Goal: Information Seeking & Learning: Learn about a topic

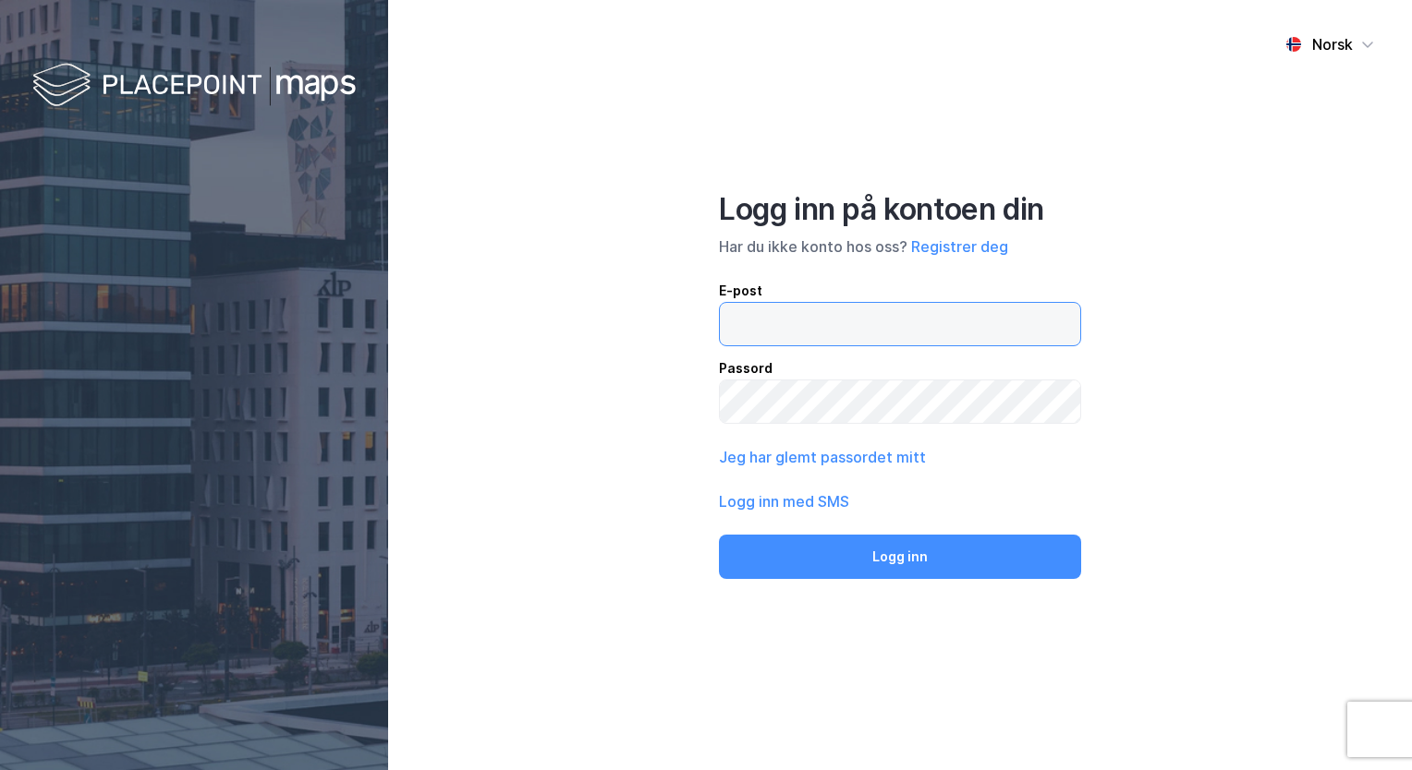
click at [777, 326] on input "email" at bounding box center [900, 324] width 360 height 42
click at [527, 273] on div "Norsk Logg inn på kontoen din Har du ikke konto hos oss? Registrer deg E-post P…" at bounding box center [900, 385] width 1024 height 770
click at [968, 248] on button "Registrer deg" at bounding box center [959, 247] width 97 height 22
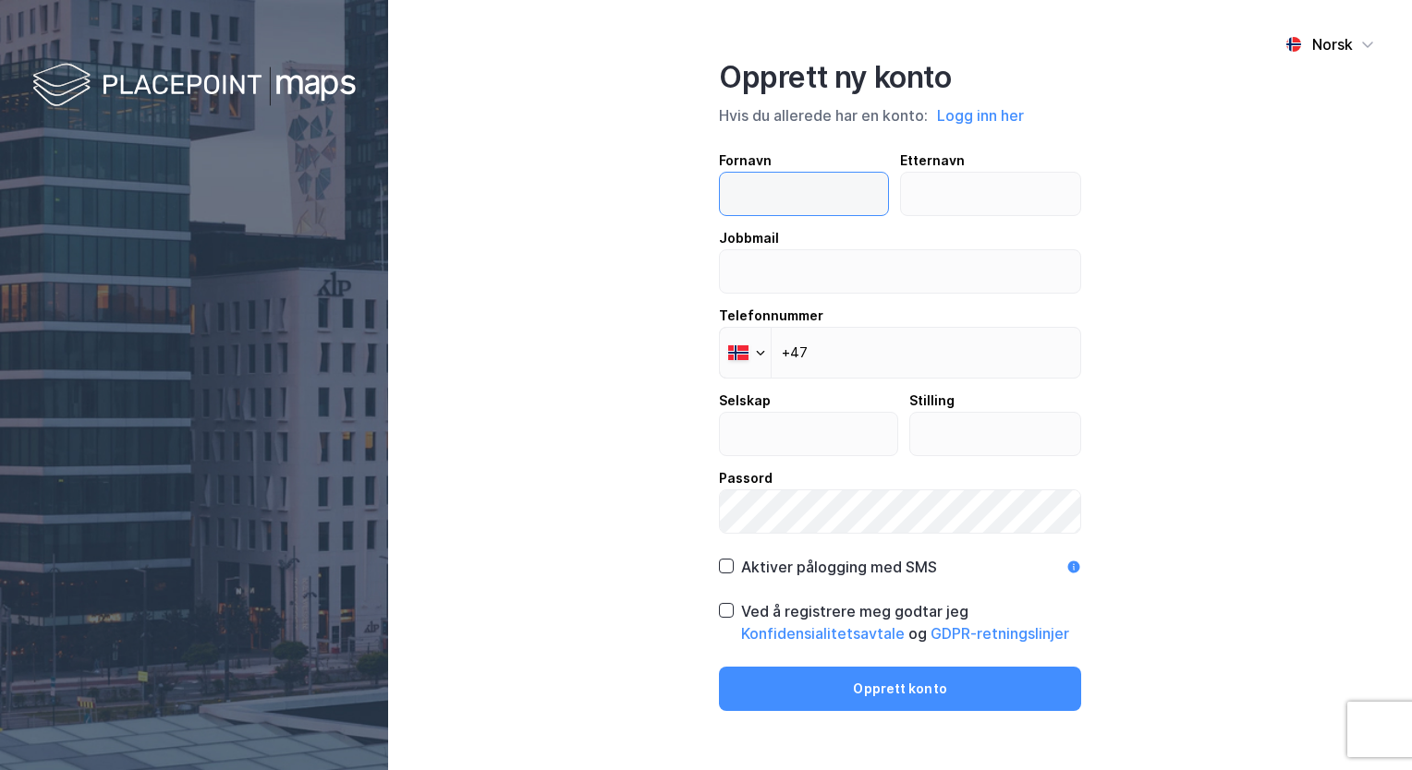
click at [824, 201] on input "text" at bounding box center [804, 194] width 168 height 42
type input "[PERSON_NAME]"
type input "Bakken"
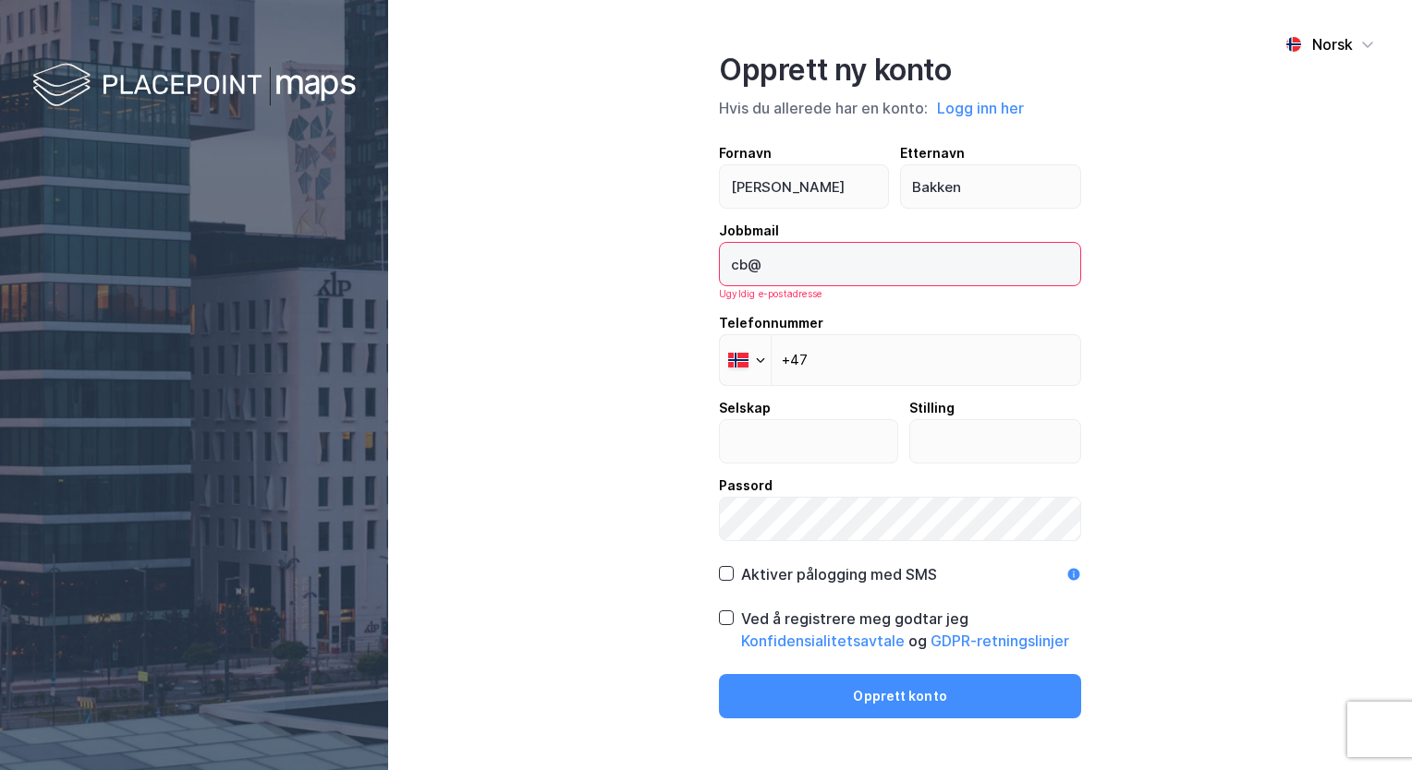
type input "[EMAIL_ADDRESS][DOMAIN_NAME]"
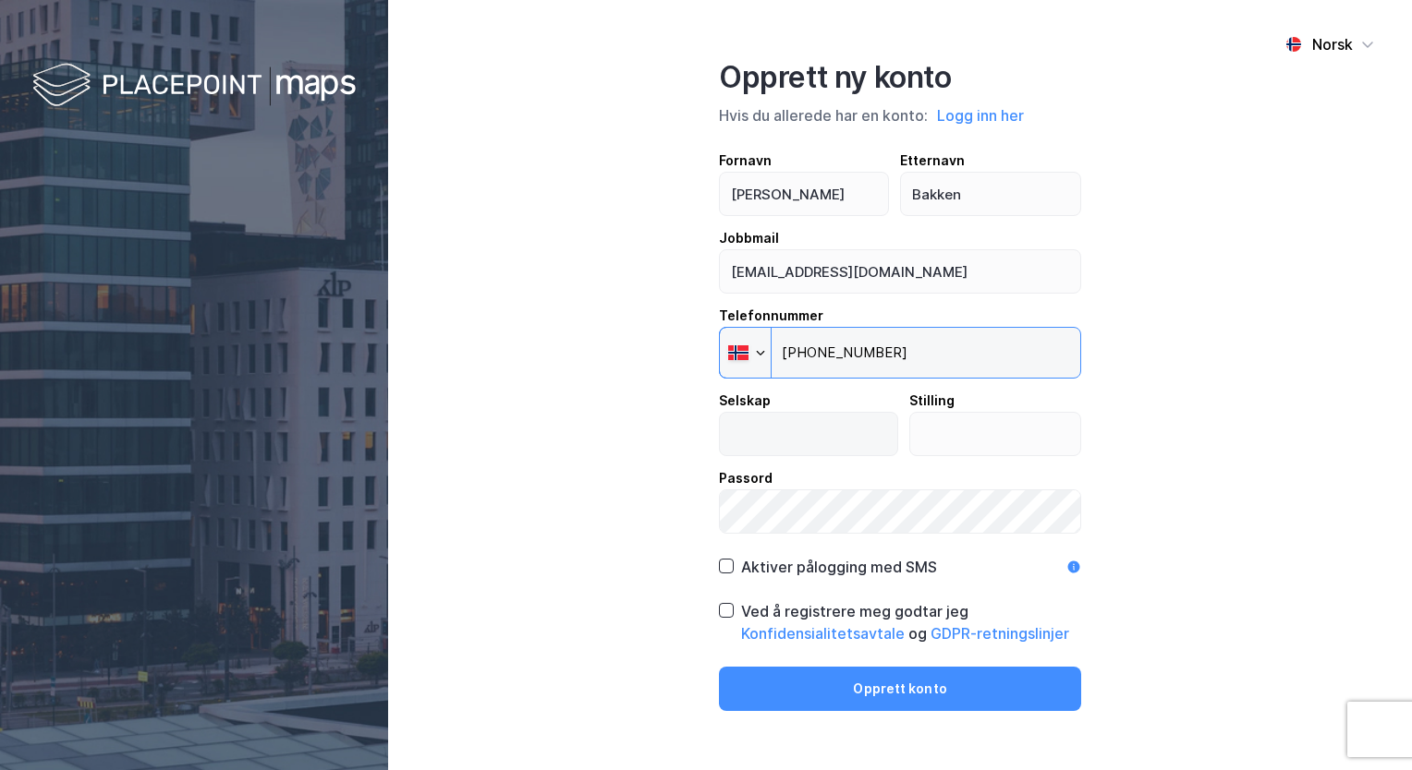
type input "[PHONE_NUMBER]"
click at [763, 435] on input "text" at bounding box center [808, 434] width 177 height 42
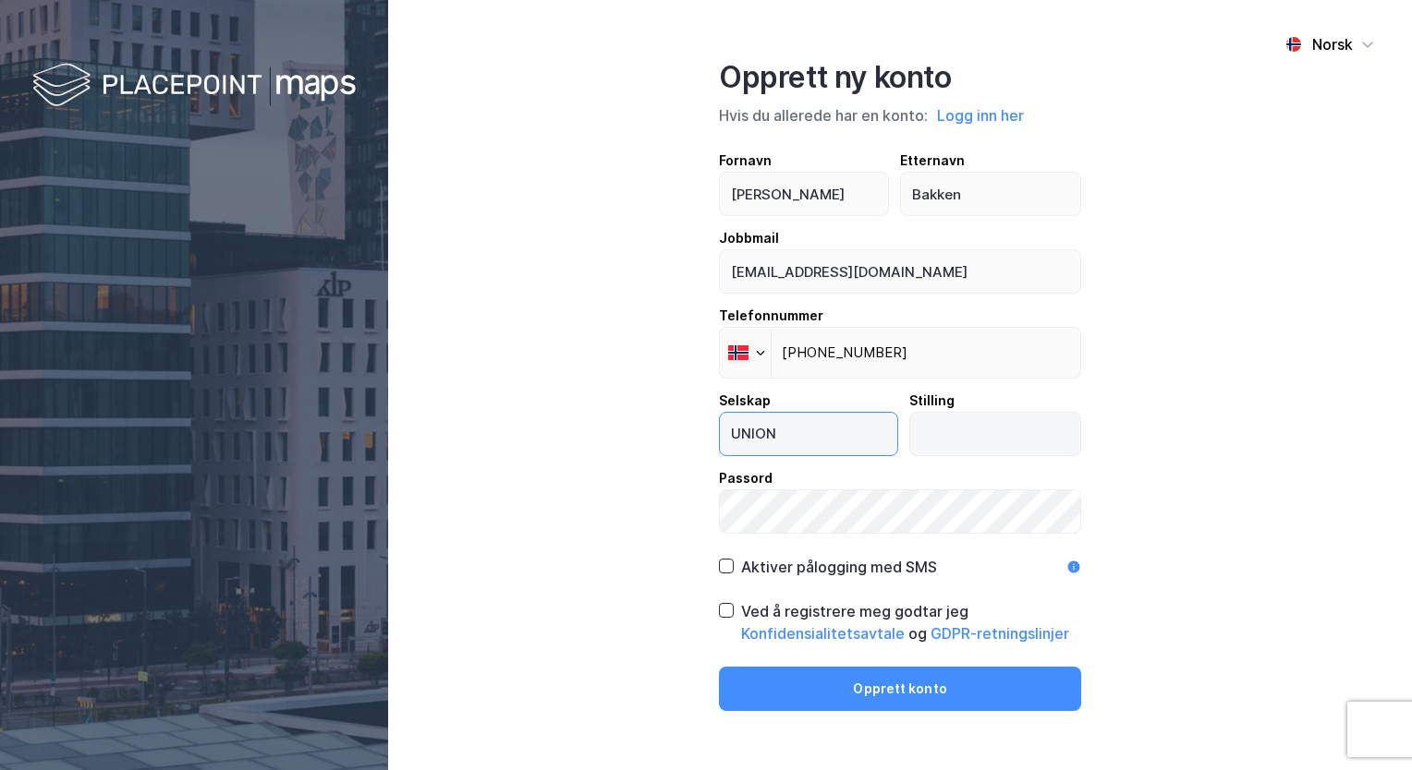
type input "UNION"
click at [974, 427] on input "text" at bounding box center [995, 434] width 171 height 42
type input "R"
type input "Analyst"
click at [726, 567] on icon at bounding box center [726, 566] width 10 height 6
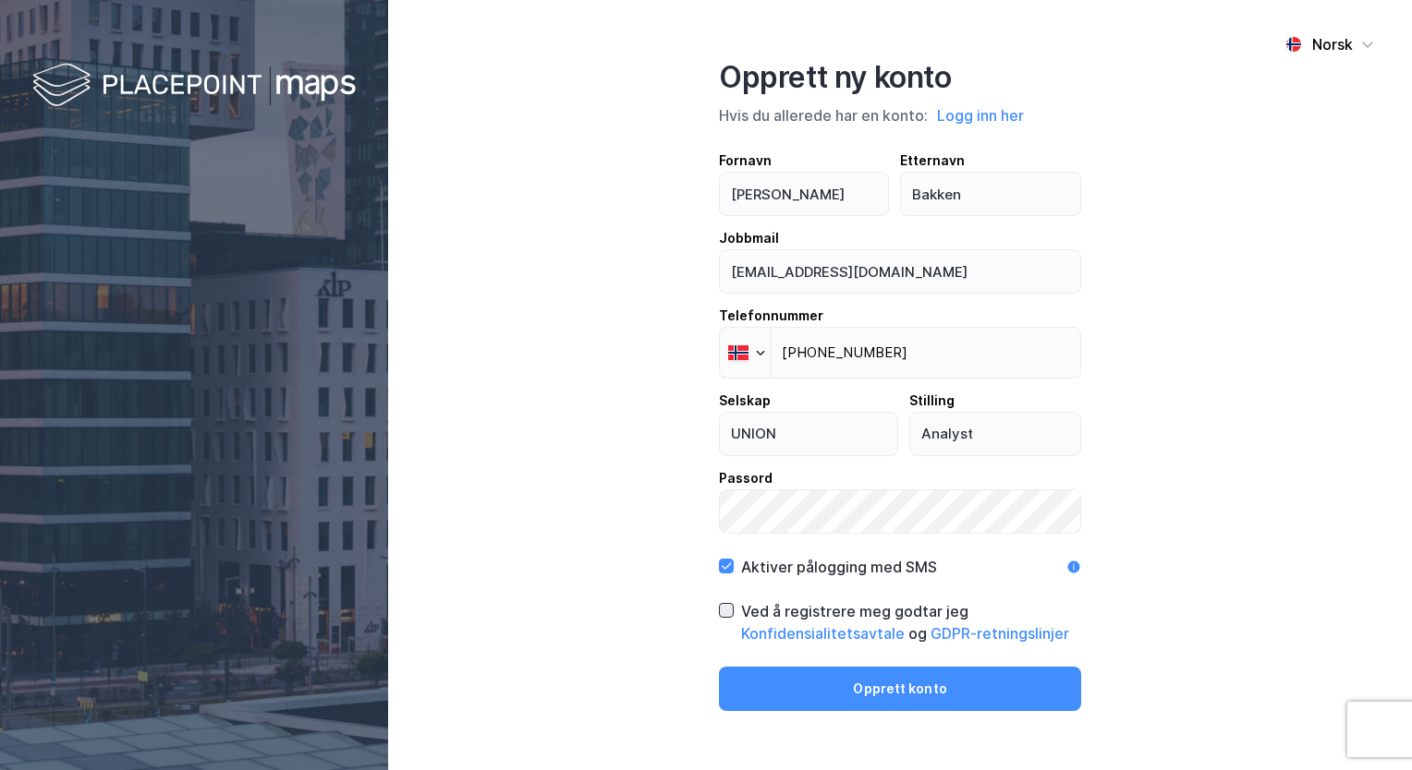
click at [721, 613] on icon at bounding box center [726, 610] width 13 height 13
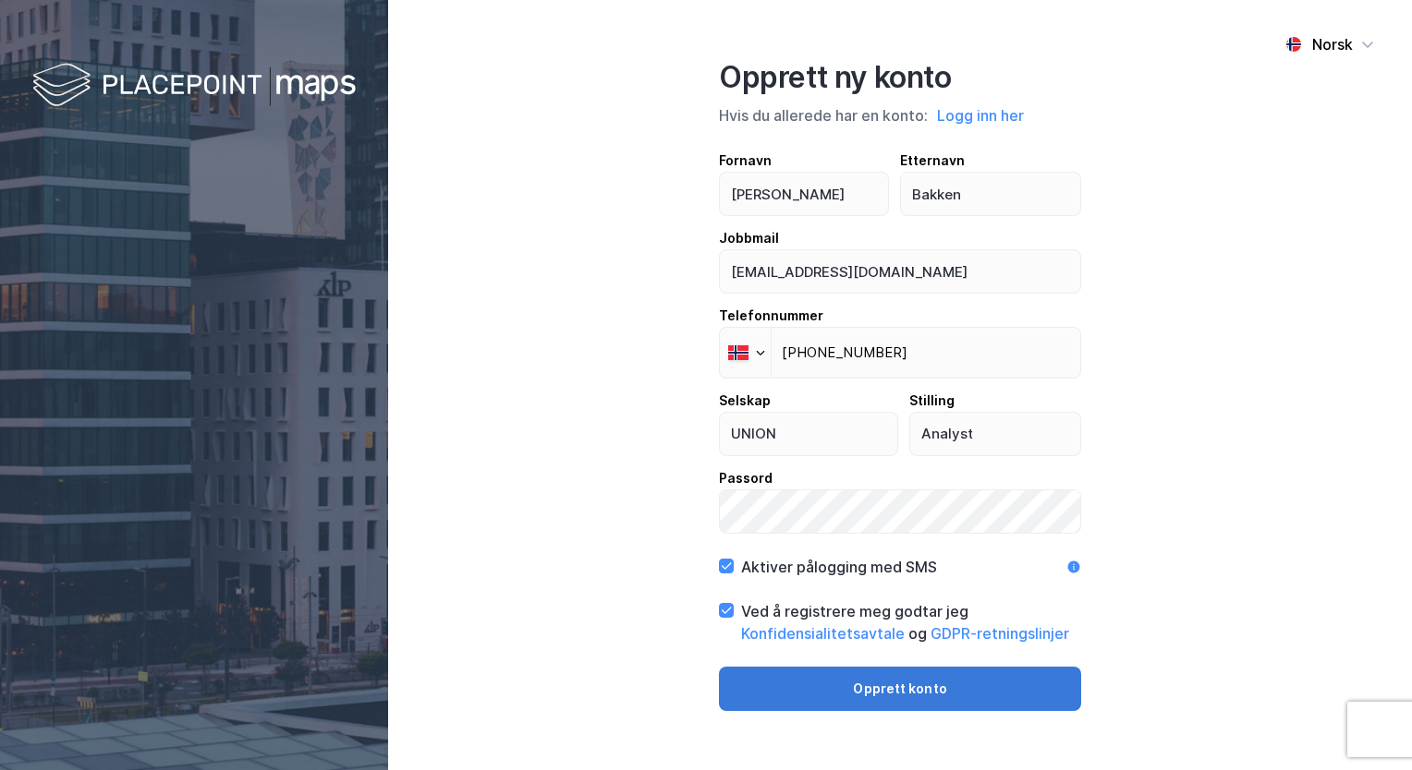
click at [799, 695] on button "Opprett konto" at bounding box center [900, 689] width 362 height 44
click at [1008, 694] on button "Opprett konto" at bounding box center [900, 689] width 362 height 44
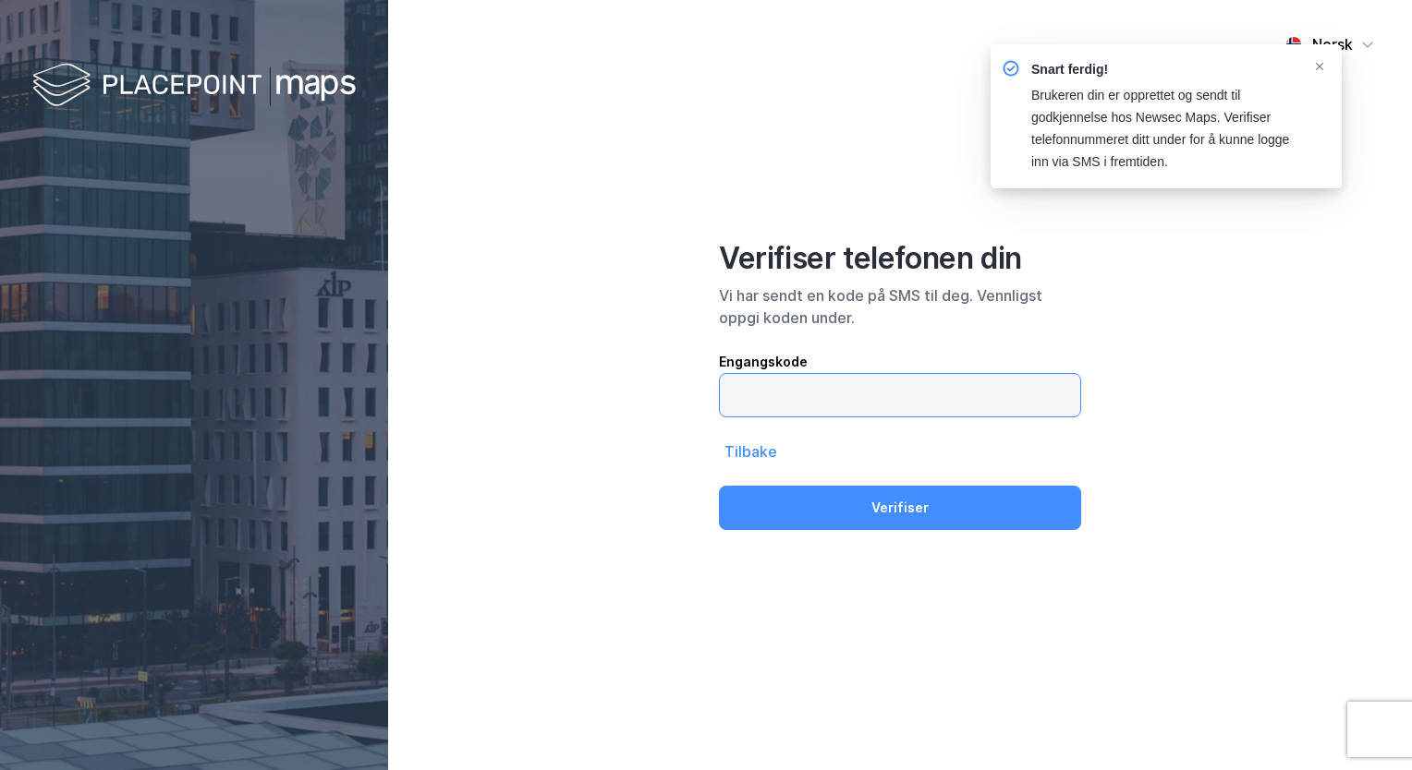
click at [983, 385] on input "text" at bounding box center [900, 395] width 360 height 42
type input "807464"
click at [719, 486] on button "Verifiser" at bounding box center [900, 508] width 362 height 44
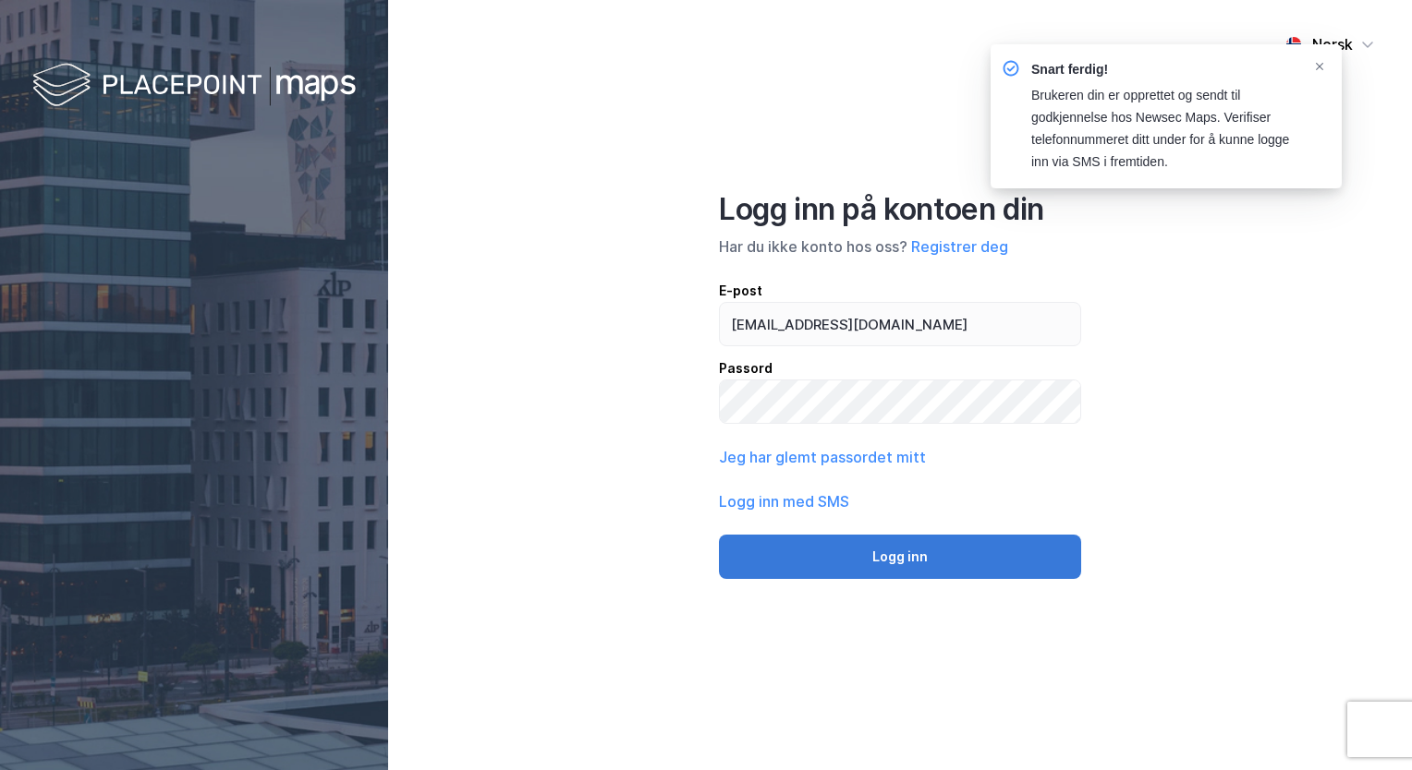
click at [929, 547] on button "Logg inn" at bounding box center [900, 557] width 362 height 44
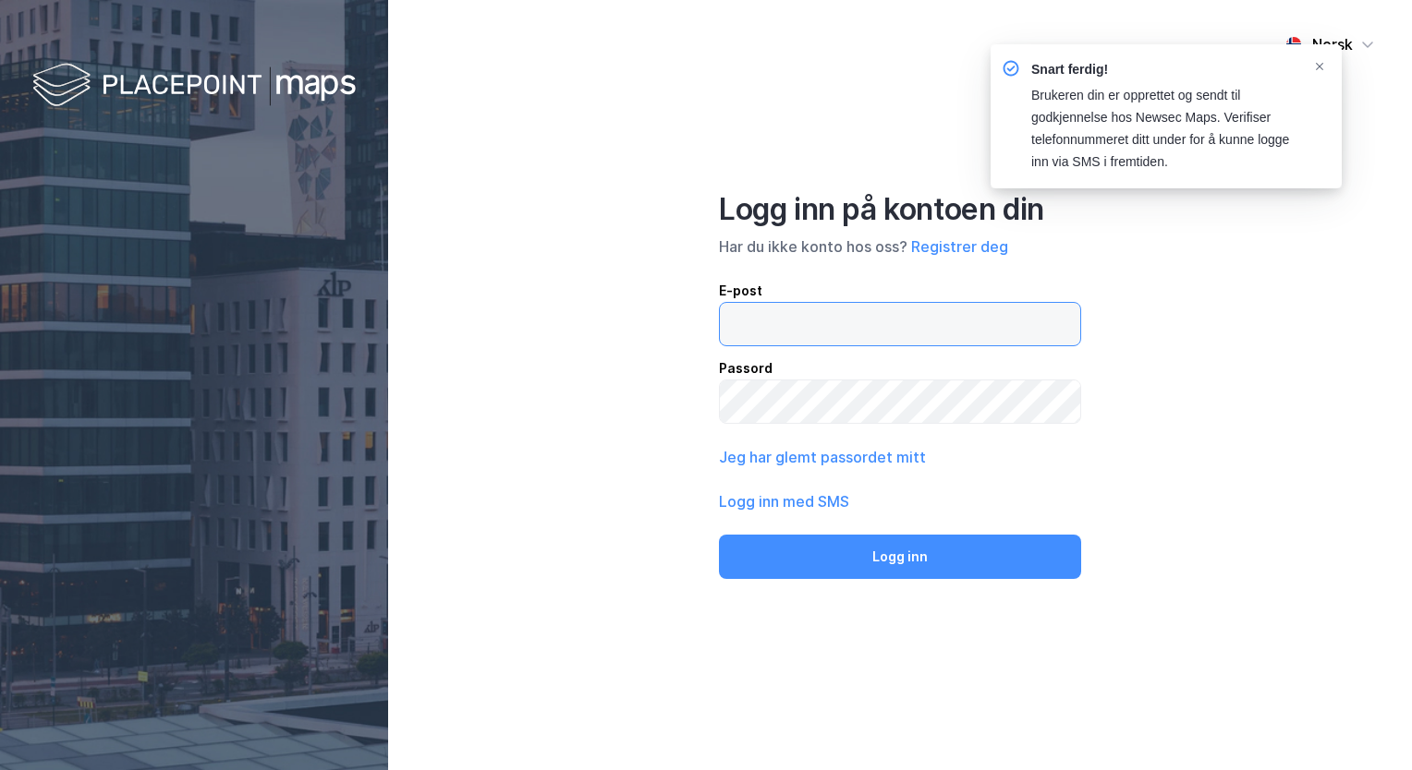
type input "[EMAIL_ADDRESS][DOMAIN_NAME]"
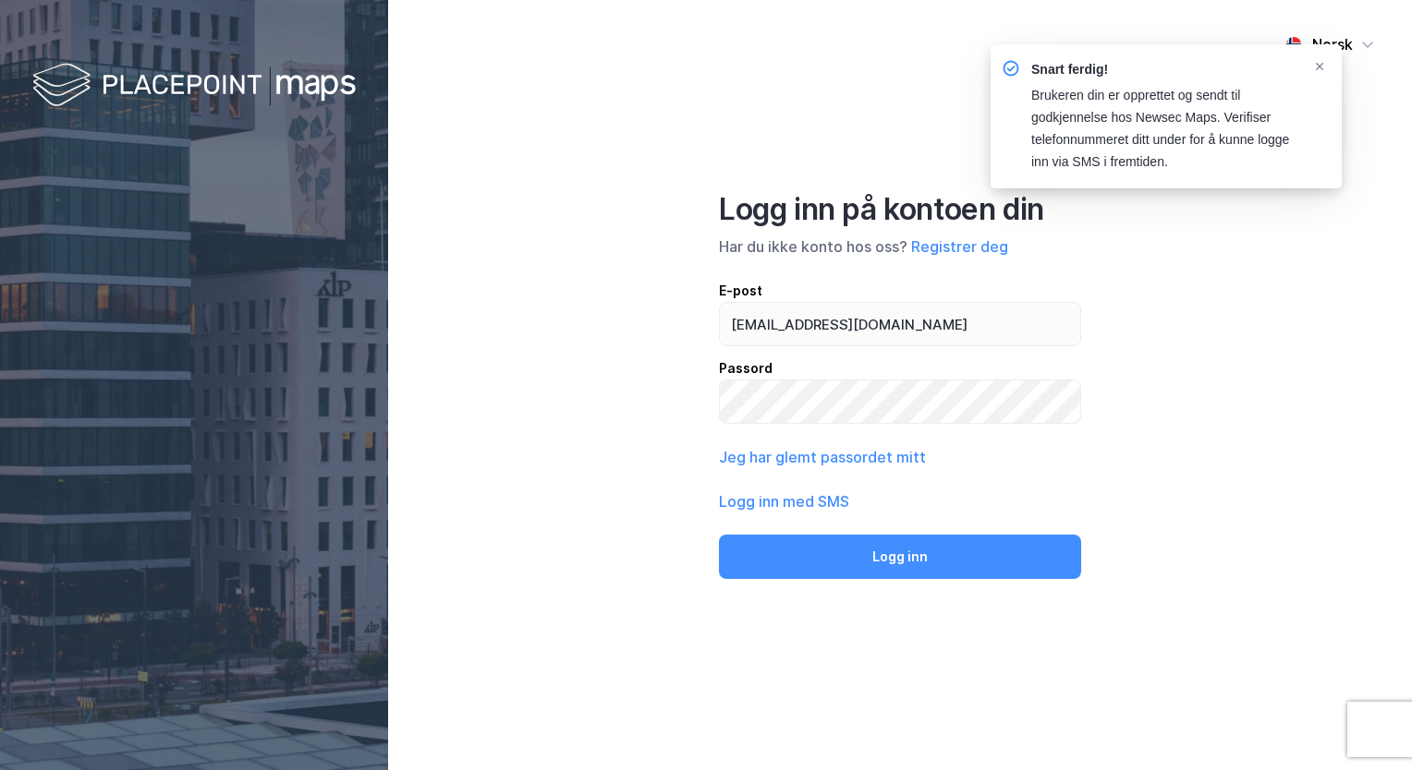
click at [1276, 309] on div "Norsk Logg inn på kontoen din Har du ikke konto hos oss? Registrer deg E-post […" at bounding box center [900, 385] width 1024 height 770
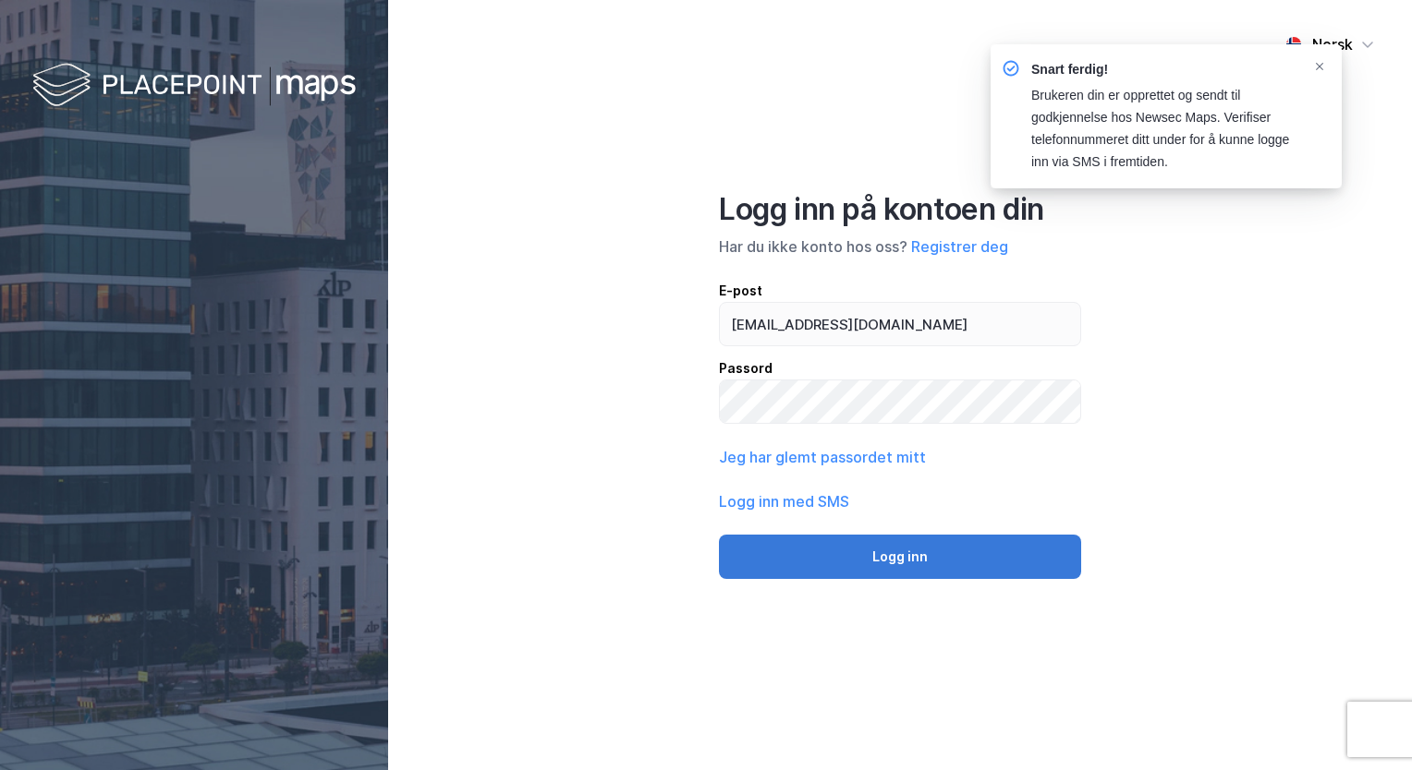
click at [1041, 564] on button "Logg inn" at bounding box center [900, 557] width 362 height 44
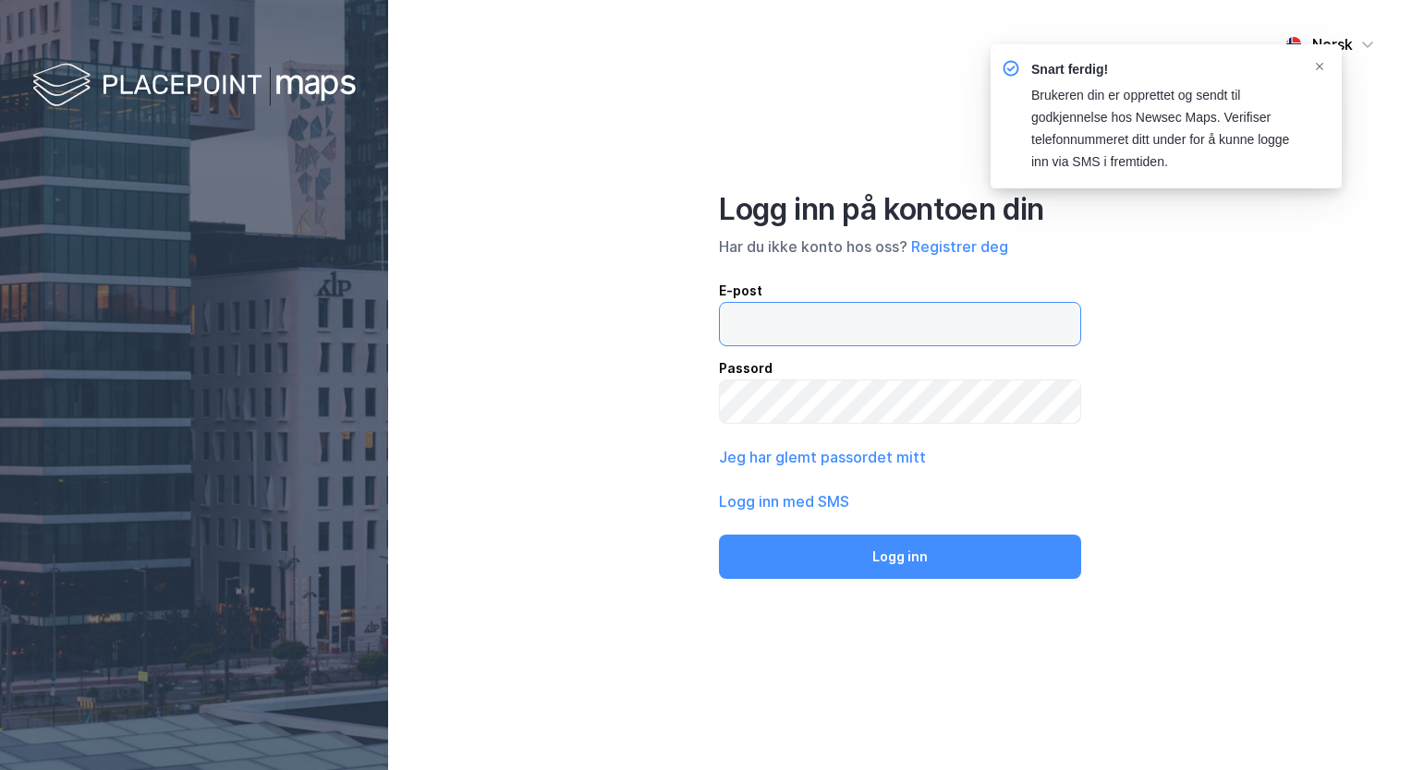
type input "[EMAIL_ADDRESS][DOMAIN_NAME]"
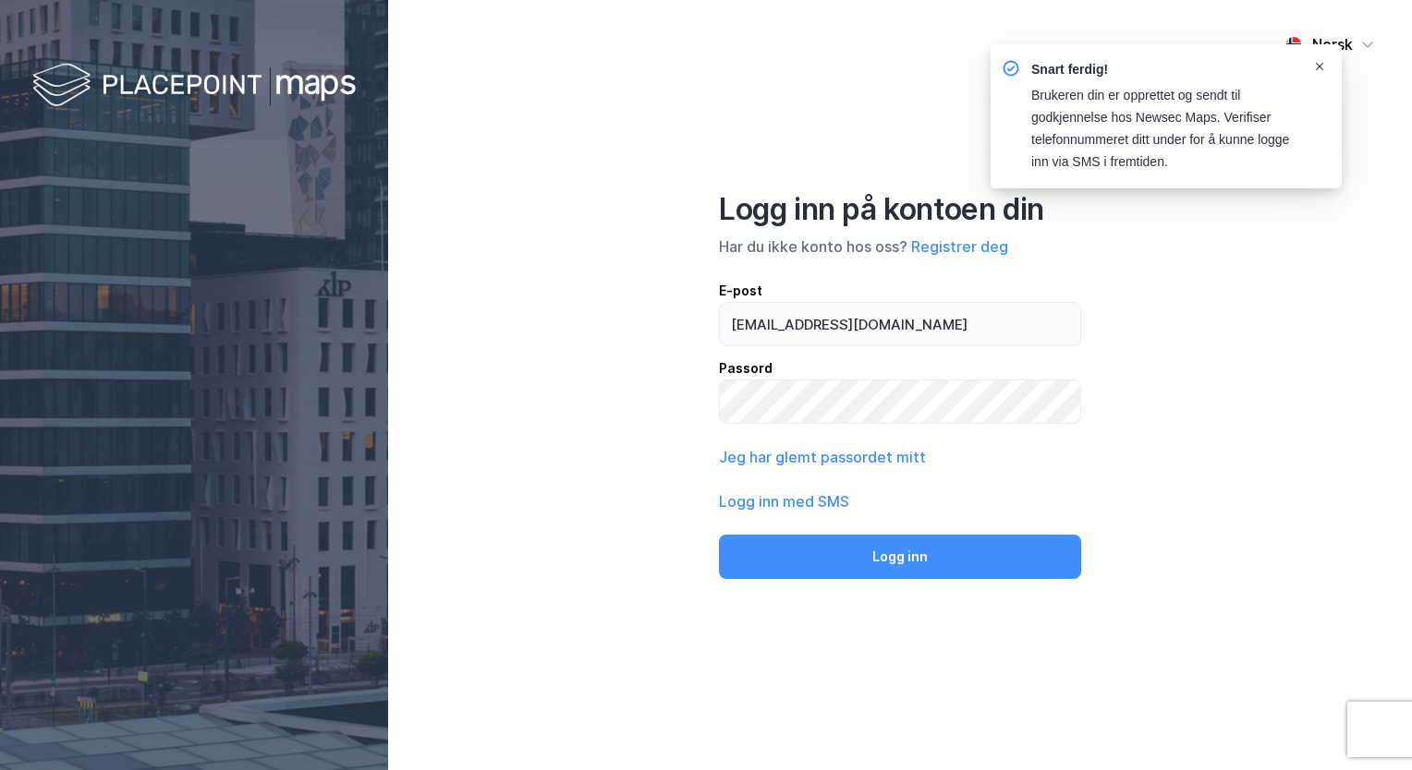
click at [1325, 67] on span "Notifications Alt+T" at bounding box center [1319, 66] width 15 height 15
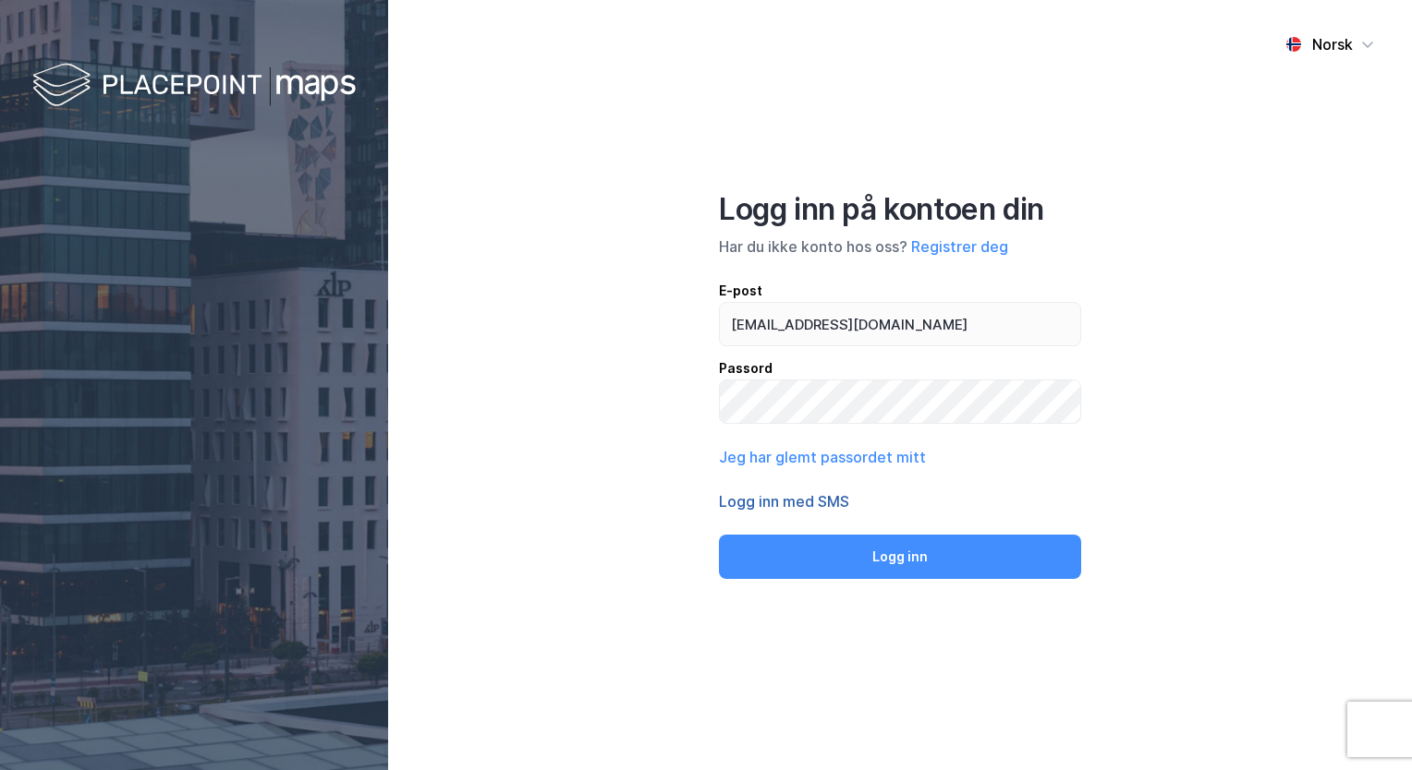
click at [835, 509] on button "Logg inn med SMS" at bounding box center [784, 502] width 130 height 22
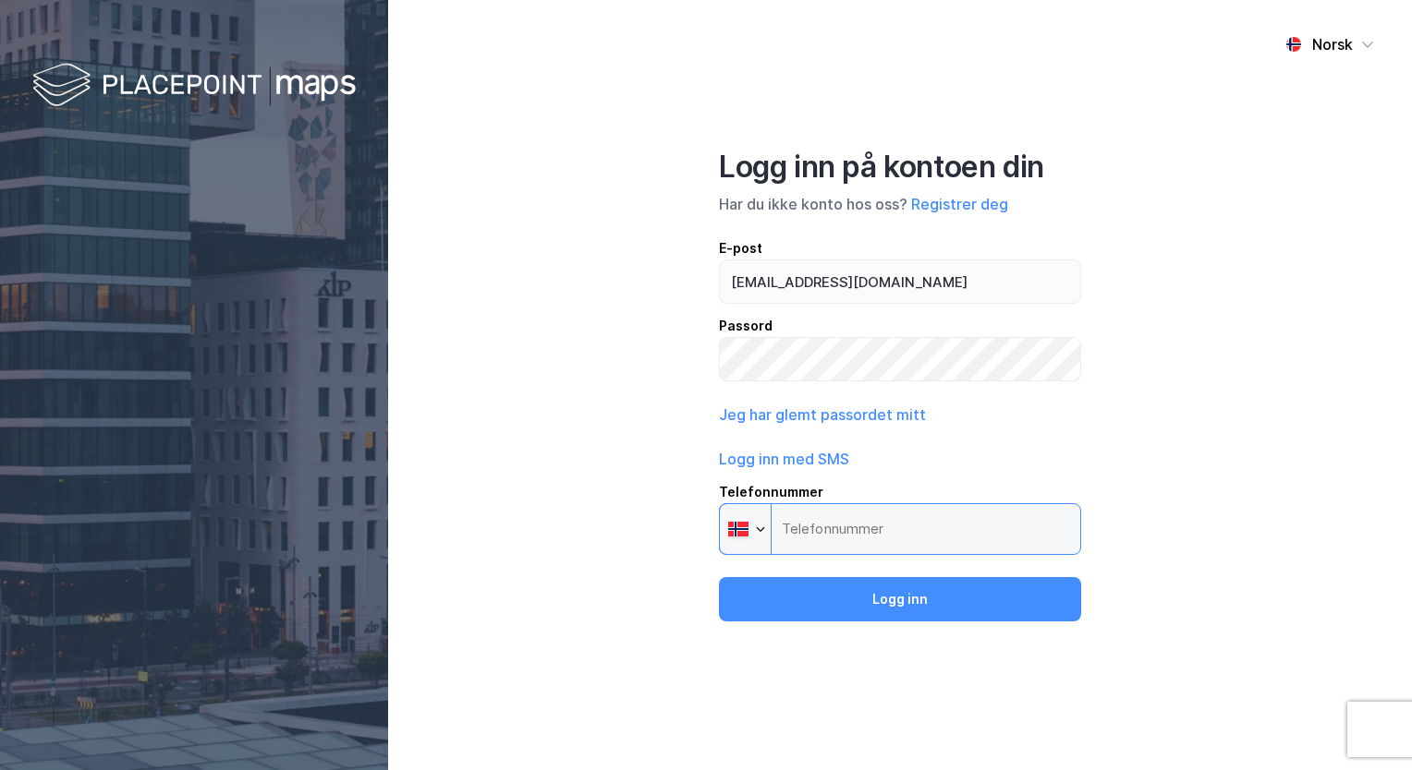
click at [857, 530] on input "Telefonnummer Phone" at bounding box center [900, 529] width 362 height 52
click at [880, 539] on input "Telefonnummer Phone" at bounding box center [900, 529] width 362 height 52
click at [823, 533] on input "Telefonnummer Phone" at bounding box center [900, 529] width 362 height 52
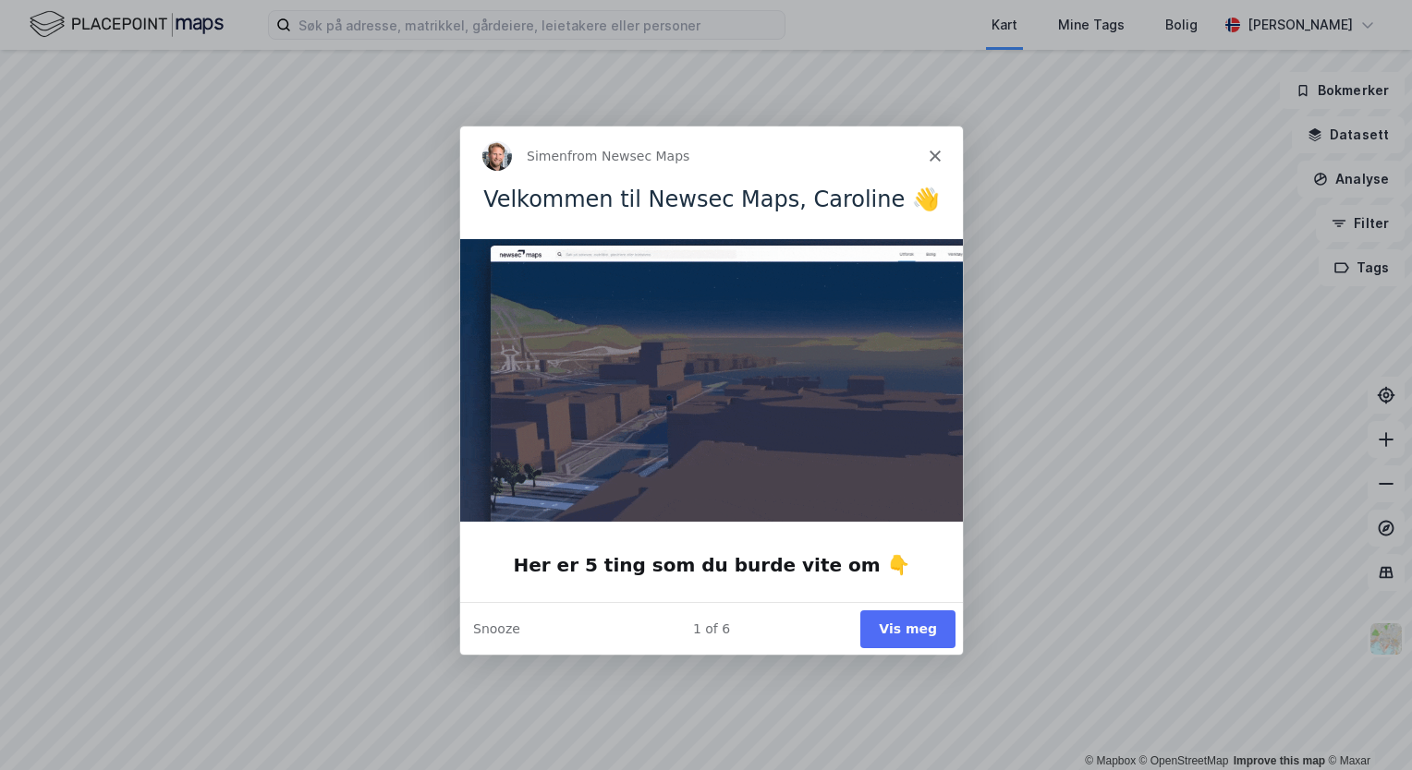
click at [903, 630] on button "Vis meg" at bounding box center [906, 628] width 95 height 38
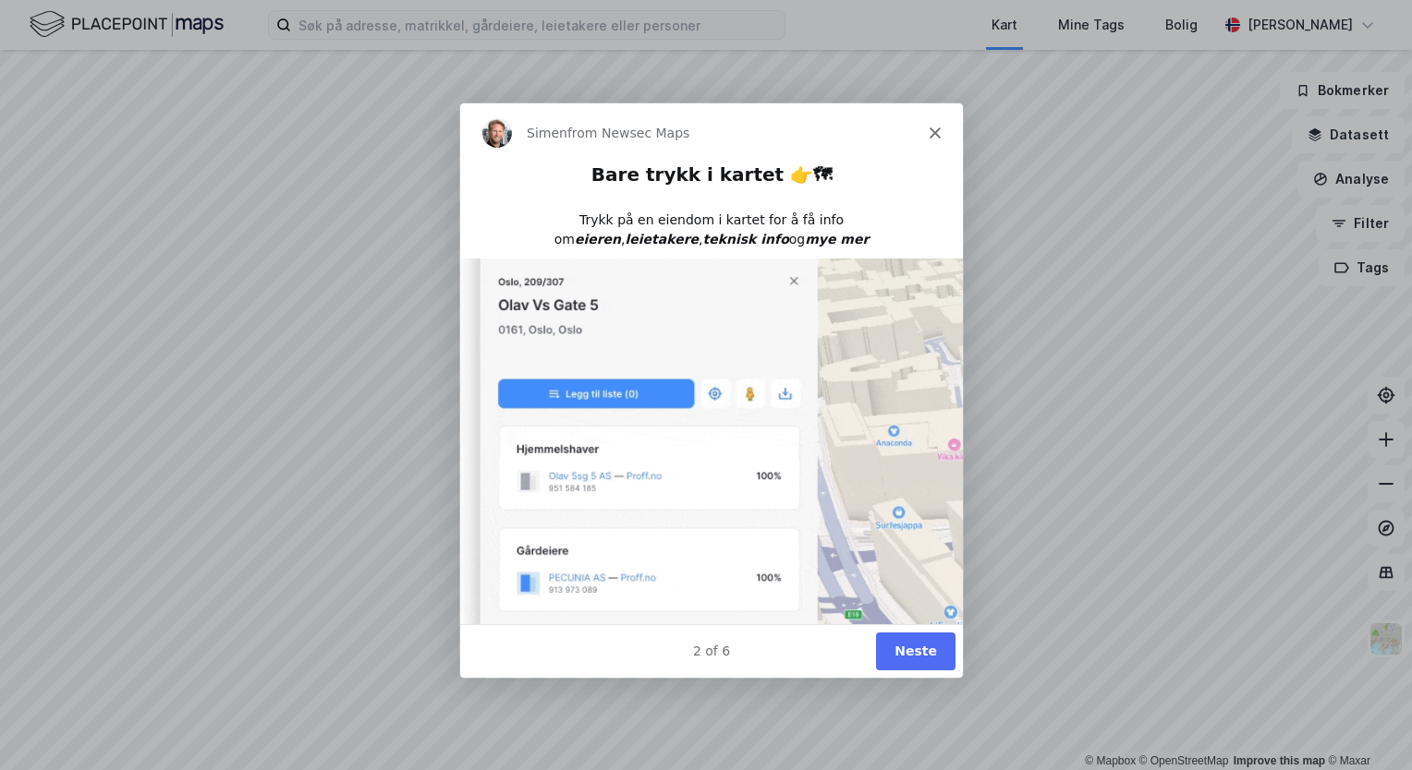
click at [912, 649] on button "Neste" at bounding box center [914, 651] width 79 height 38
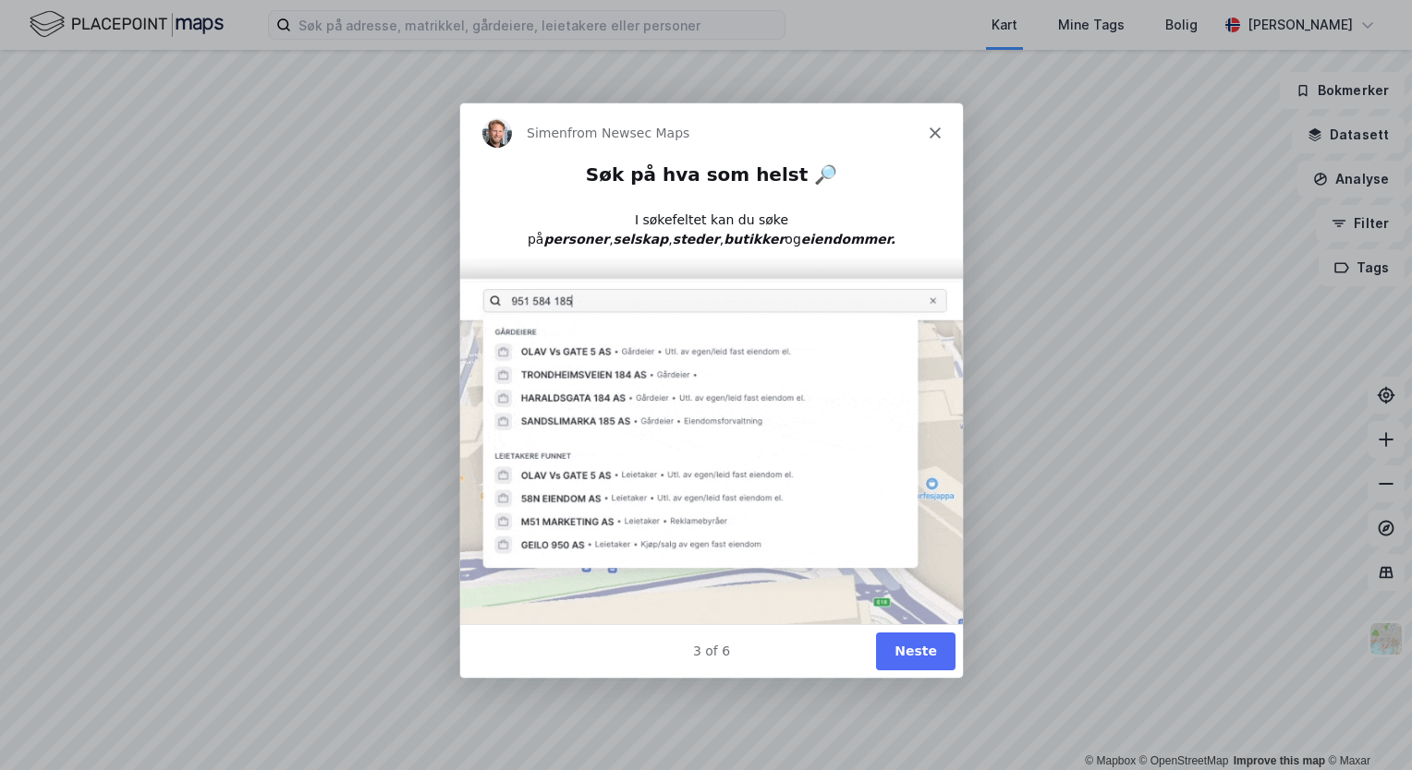
click at [919, 639] on button "Neste" at bounding box center [914, 651] width 79 height 38
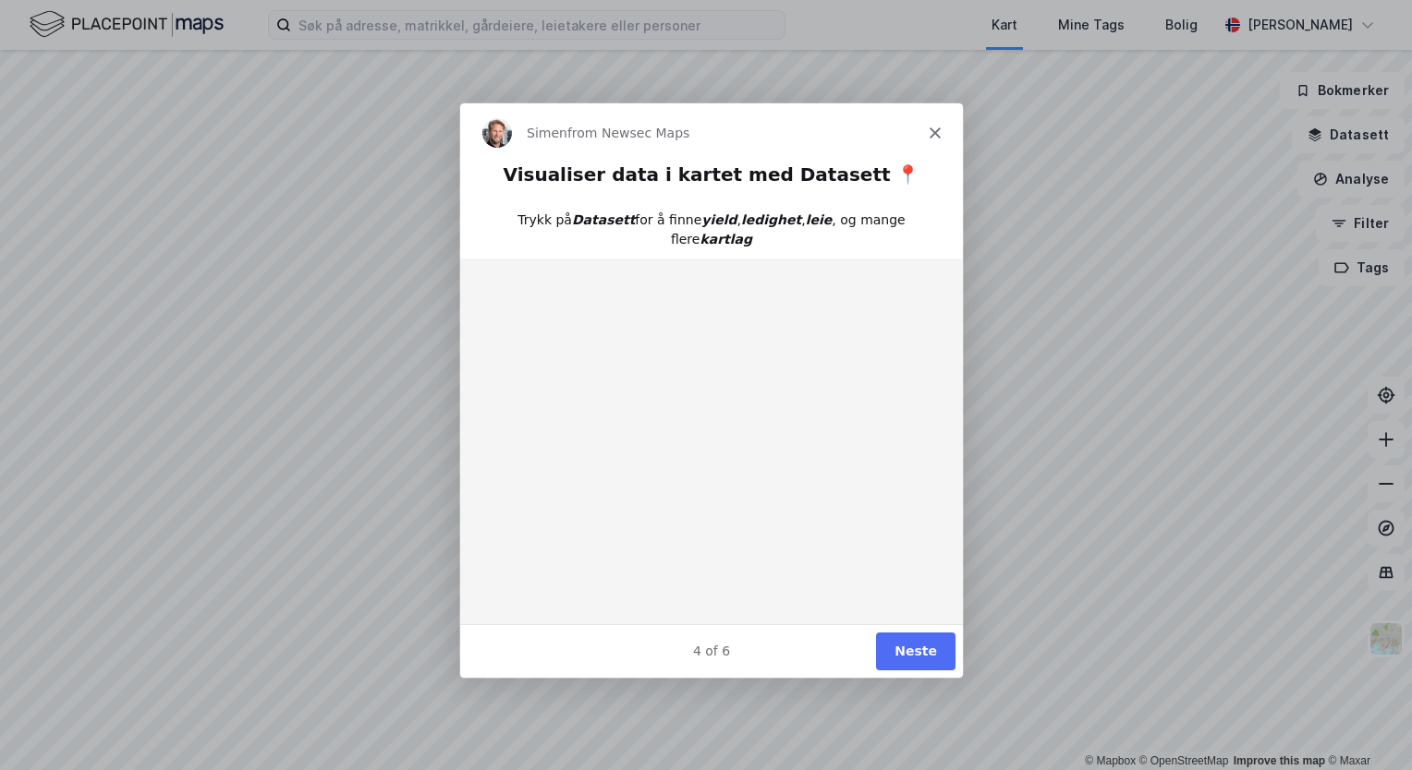
click at [919, 639] on button "Neste" at bounding box center [914, 651] width 79 height 38
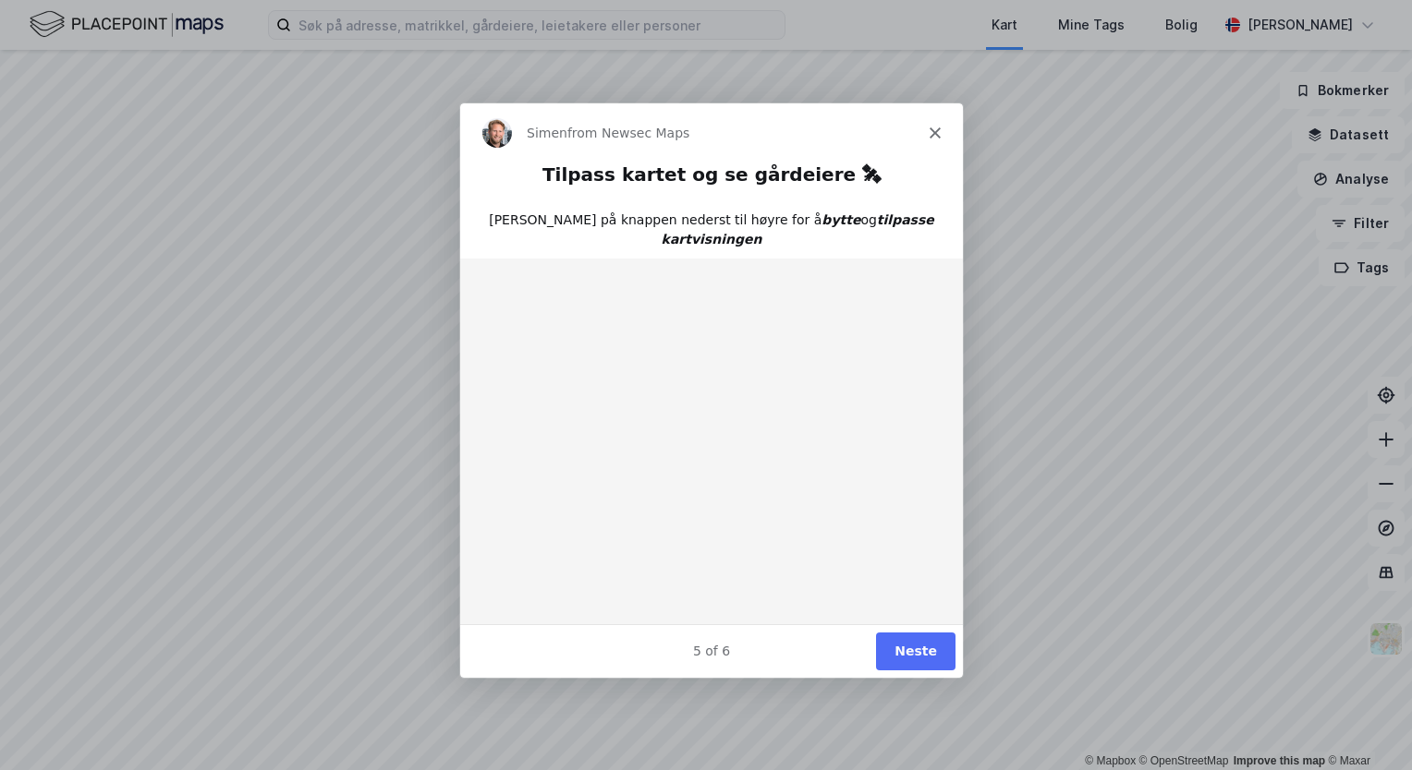
click at [939, 131] on icon "Close" at bounding box center [933, 132] width 11 height 11
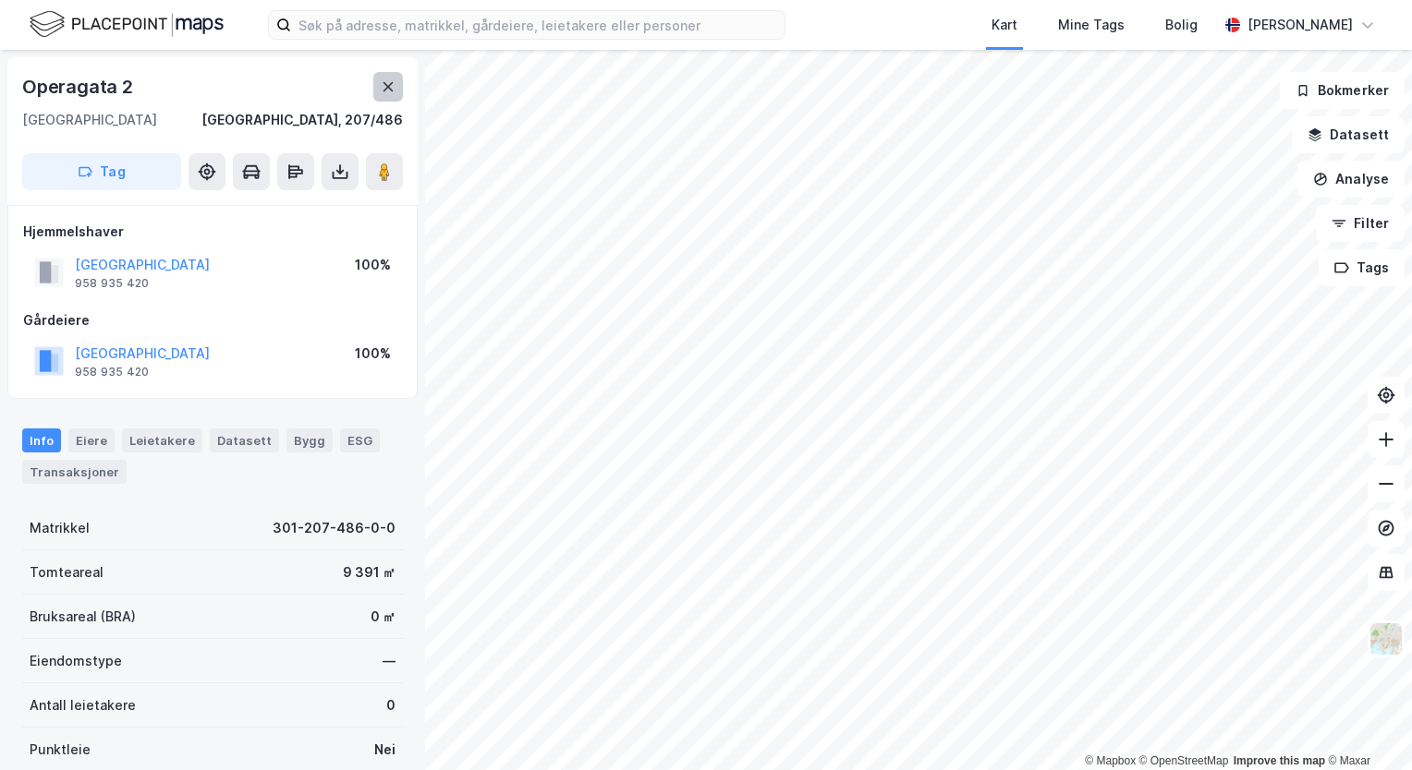
click at [384, 87] on icon at bounding box center [388, 86] width 15 height 15
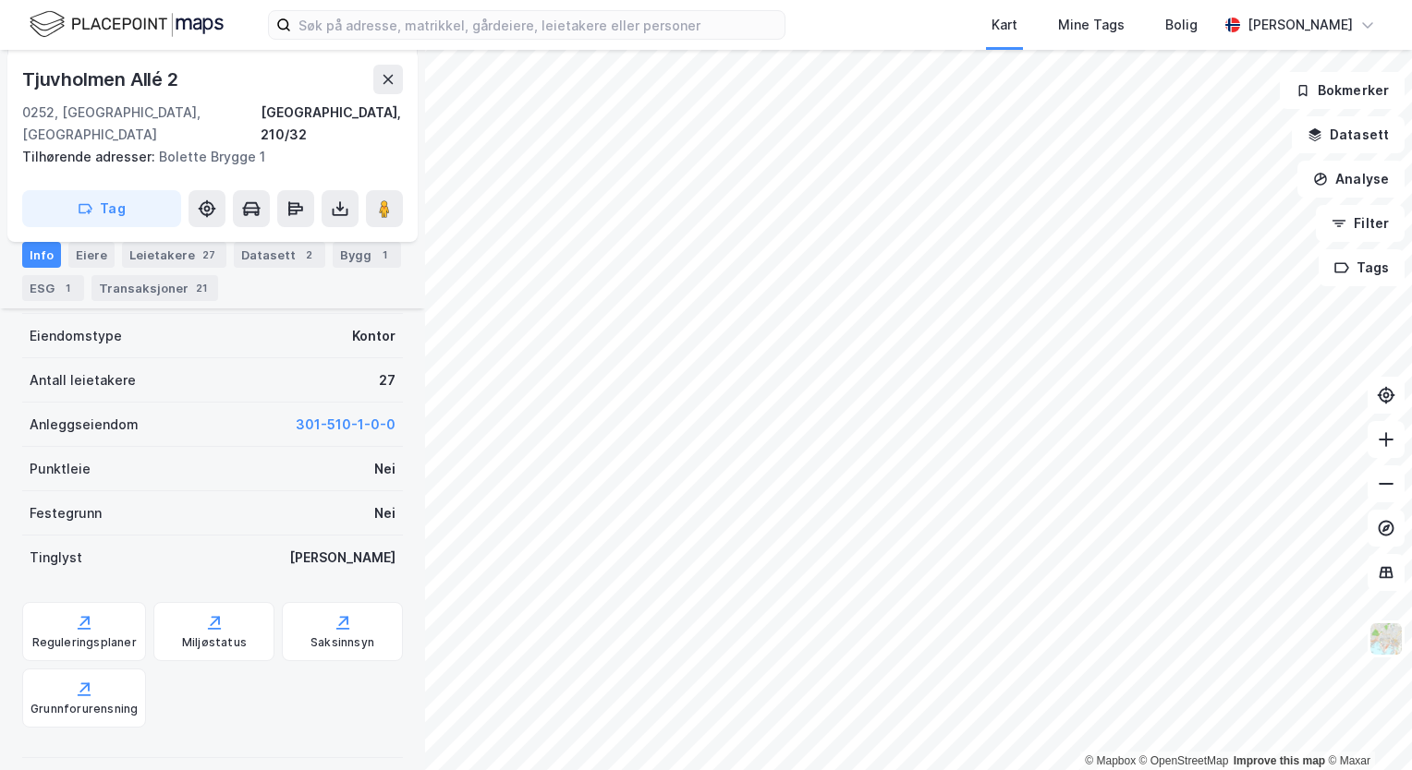
scroll to position [436, 0]
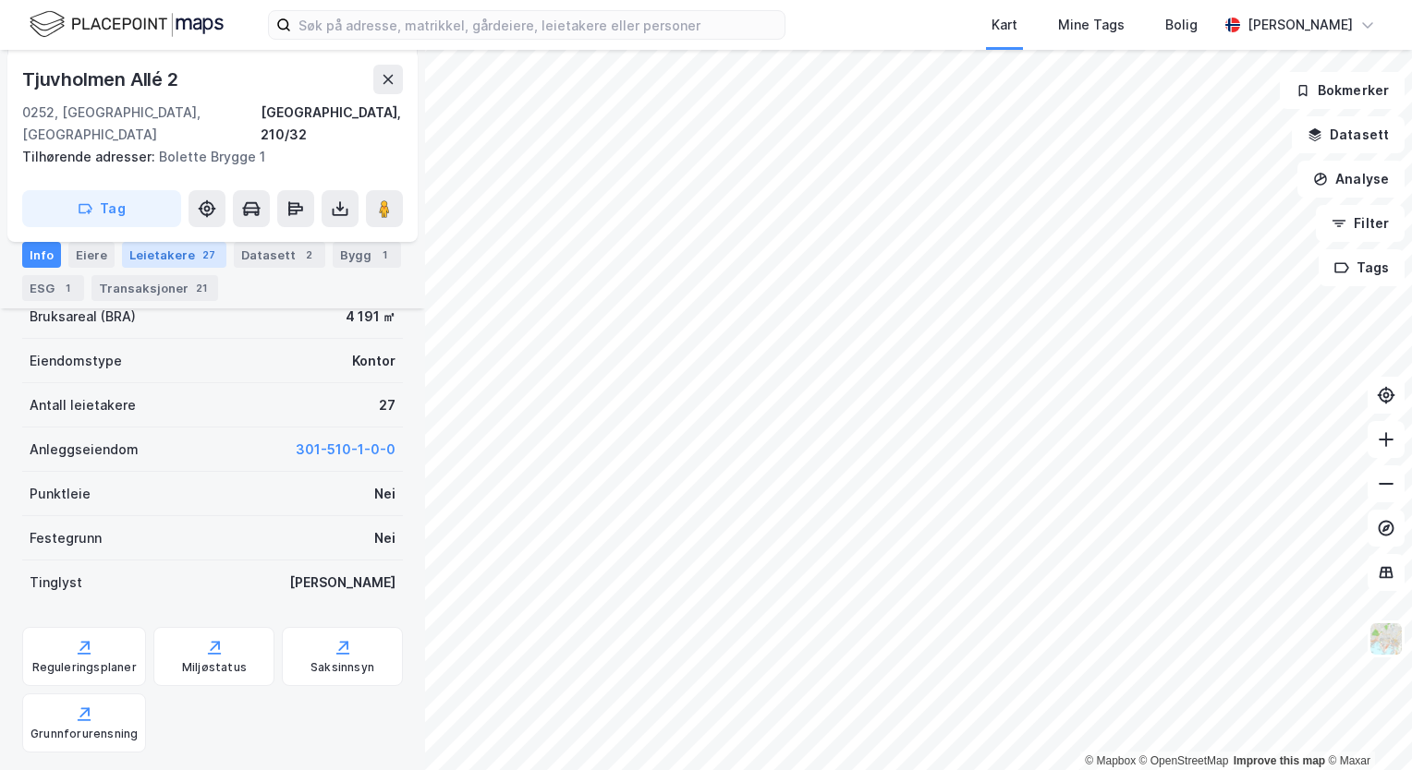
click at [162, 249] on div "Leietakere 27" at bounding box center [174, 255] width 104 height 26
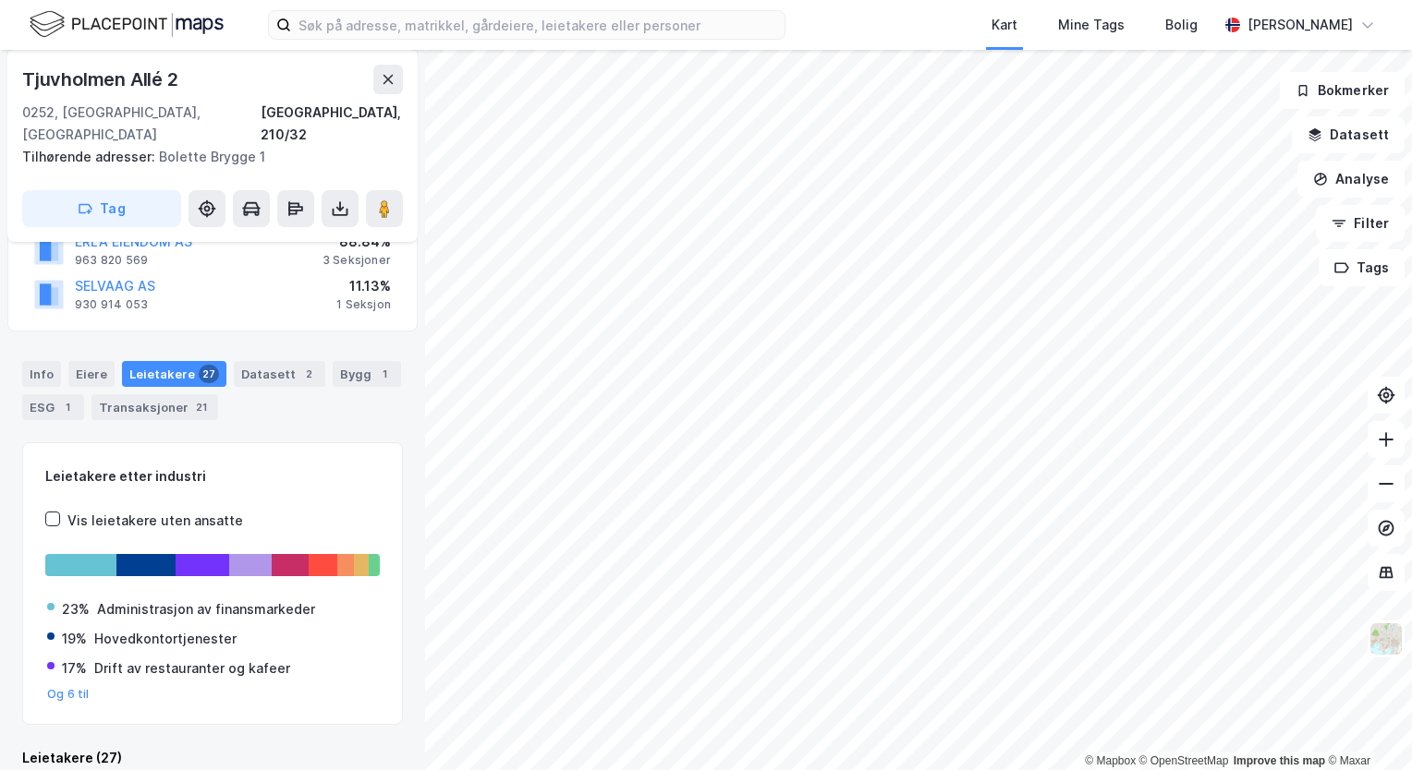
scroll to position [201, 0]
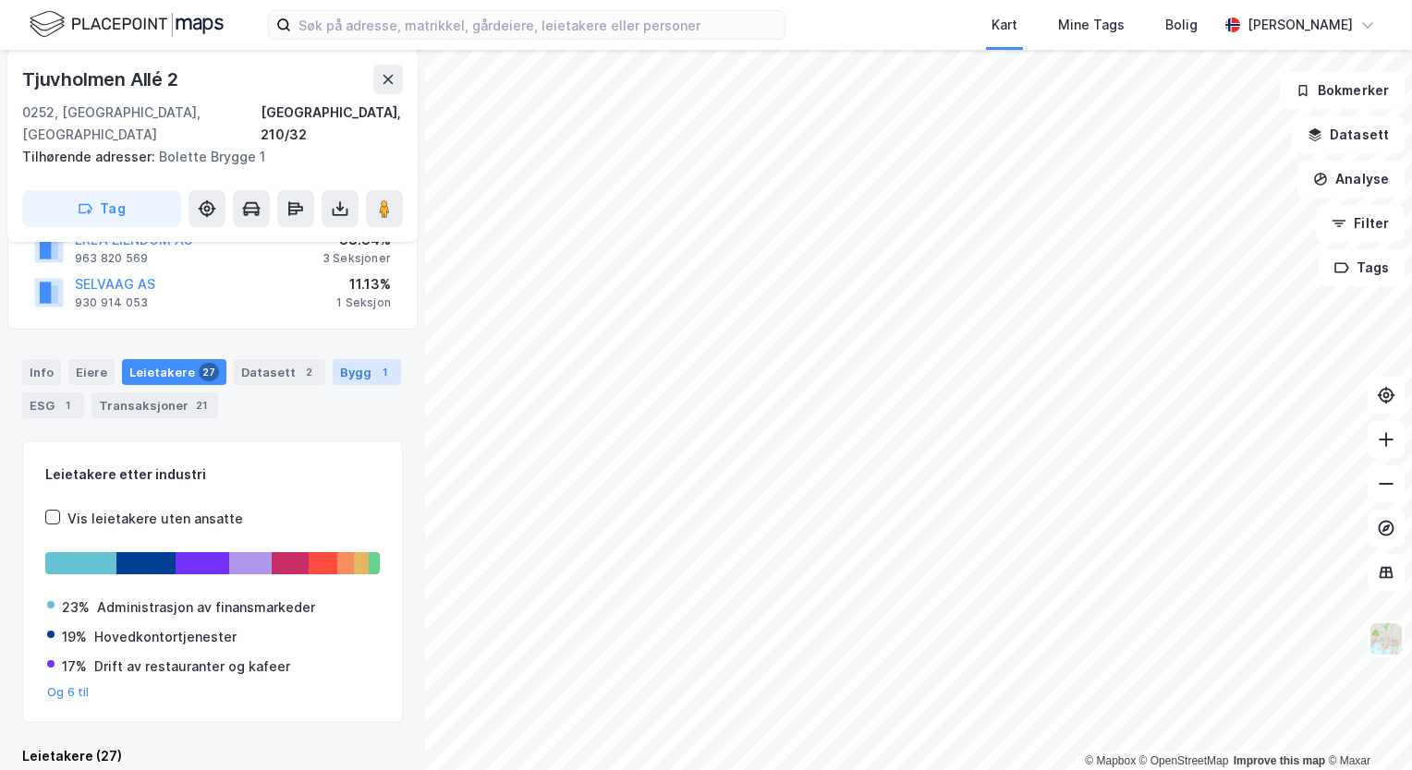
click at [353, 359] on div "Bygg 1" at bounding box center [367, 372] width 68 height 26
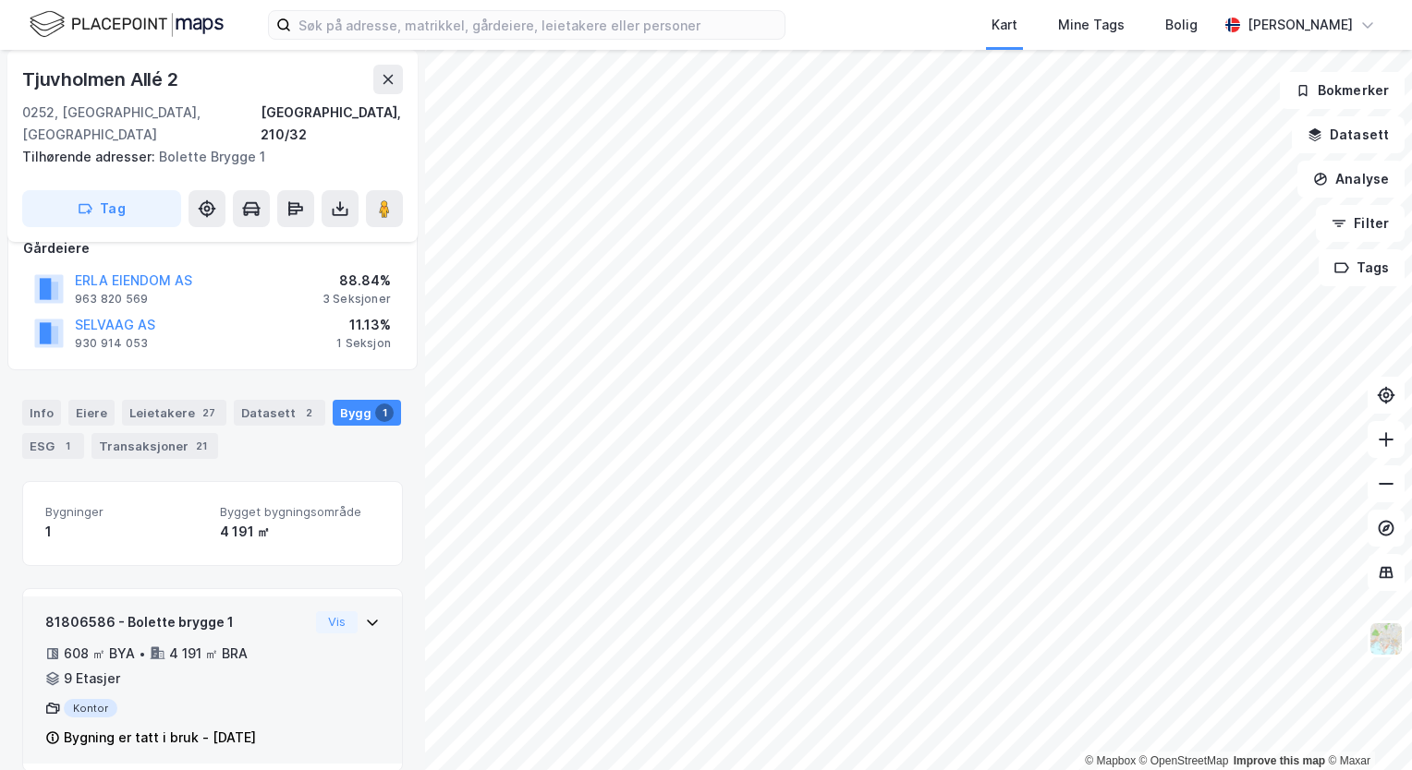
click at [351, 612] on div "81806586 - Bolette brygge 1 608 ㎡ BYA • 4 191 ㎡ BRA • 9 Etasjer Kontor Bygning …" at bounding box center [212, 688] width 334 height 153
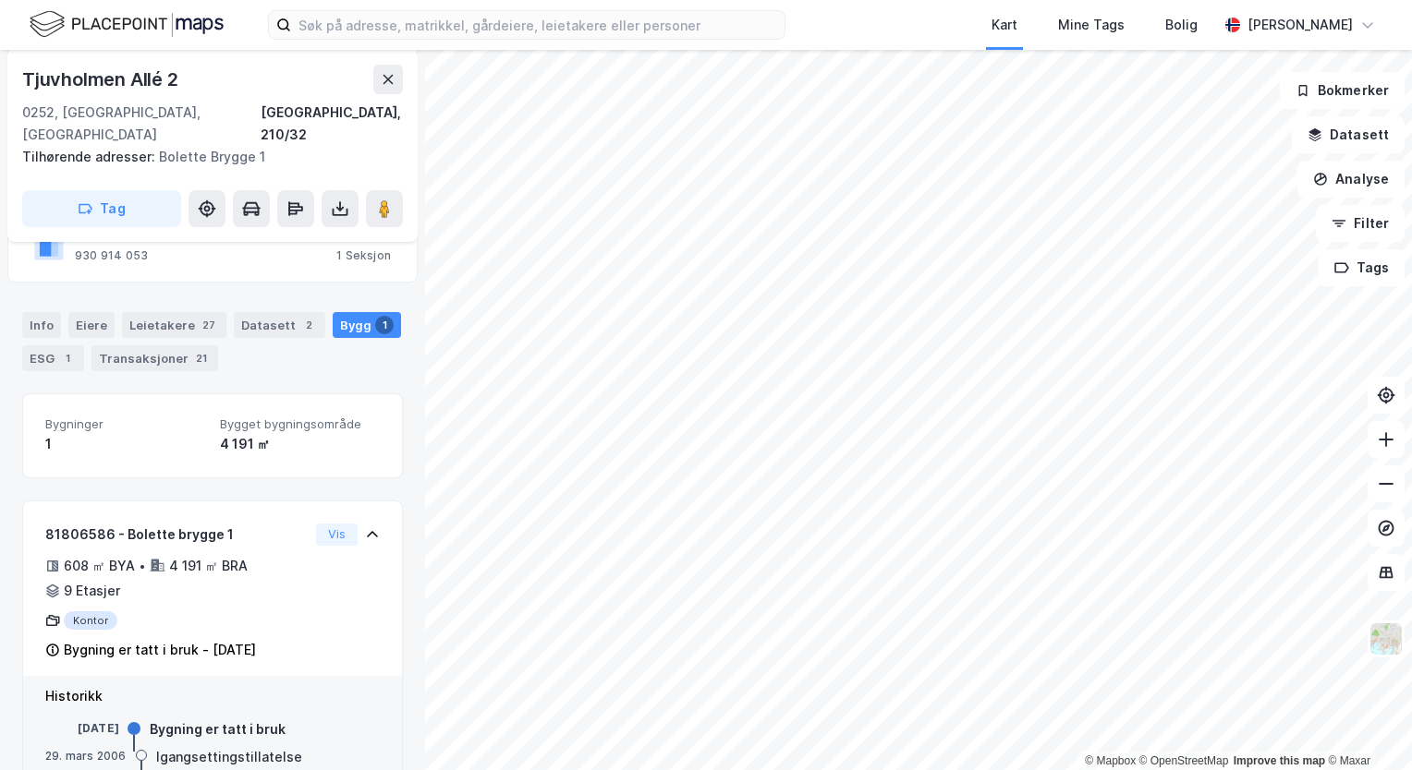
scroll to position [248, 0]
click at [58, 346] on div "ESG 1" at bounding box center [53, 359] width 62 height 26
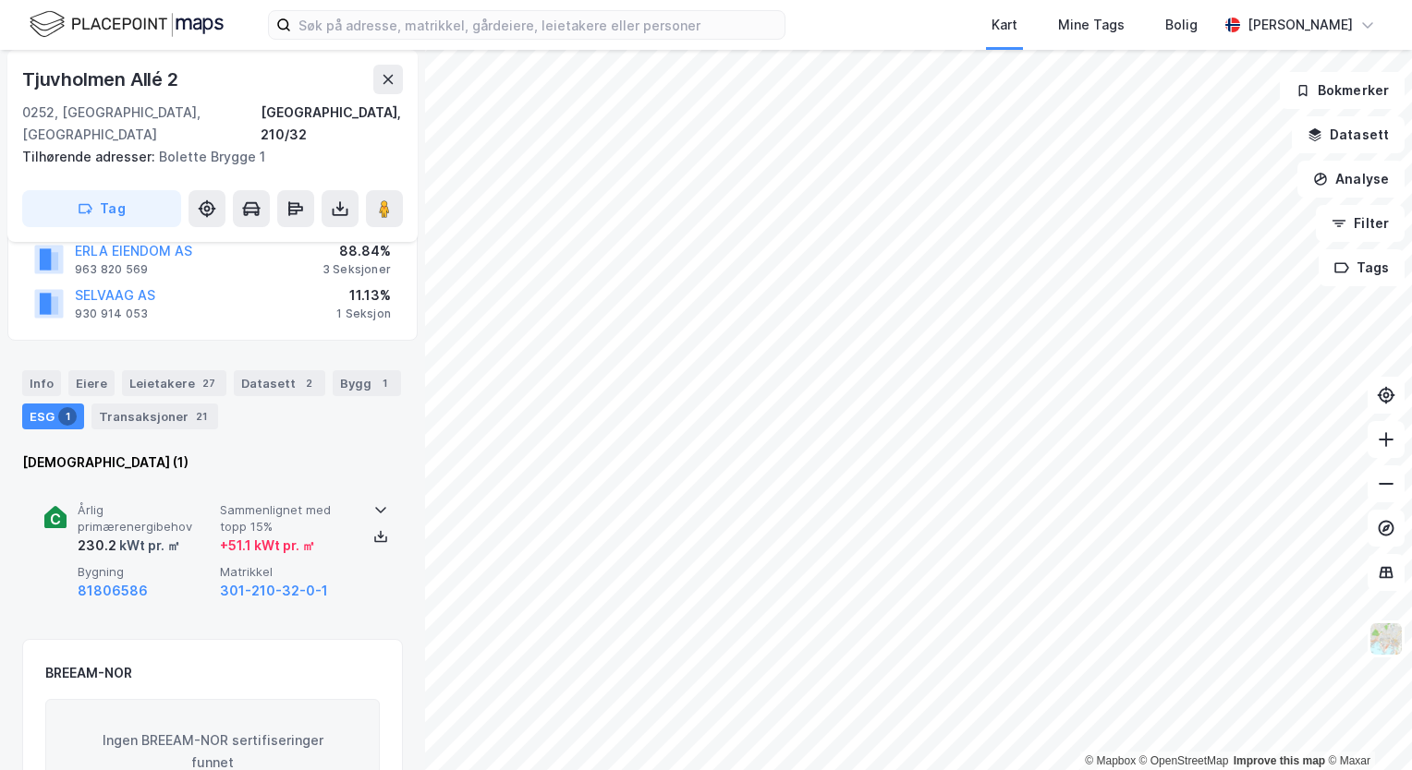
scroll to position [181, 0]
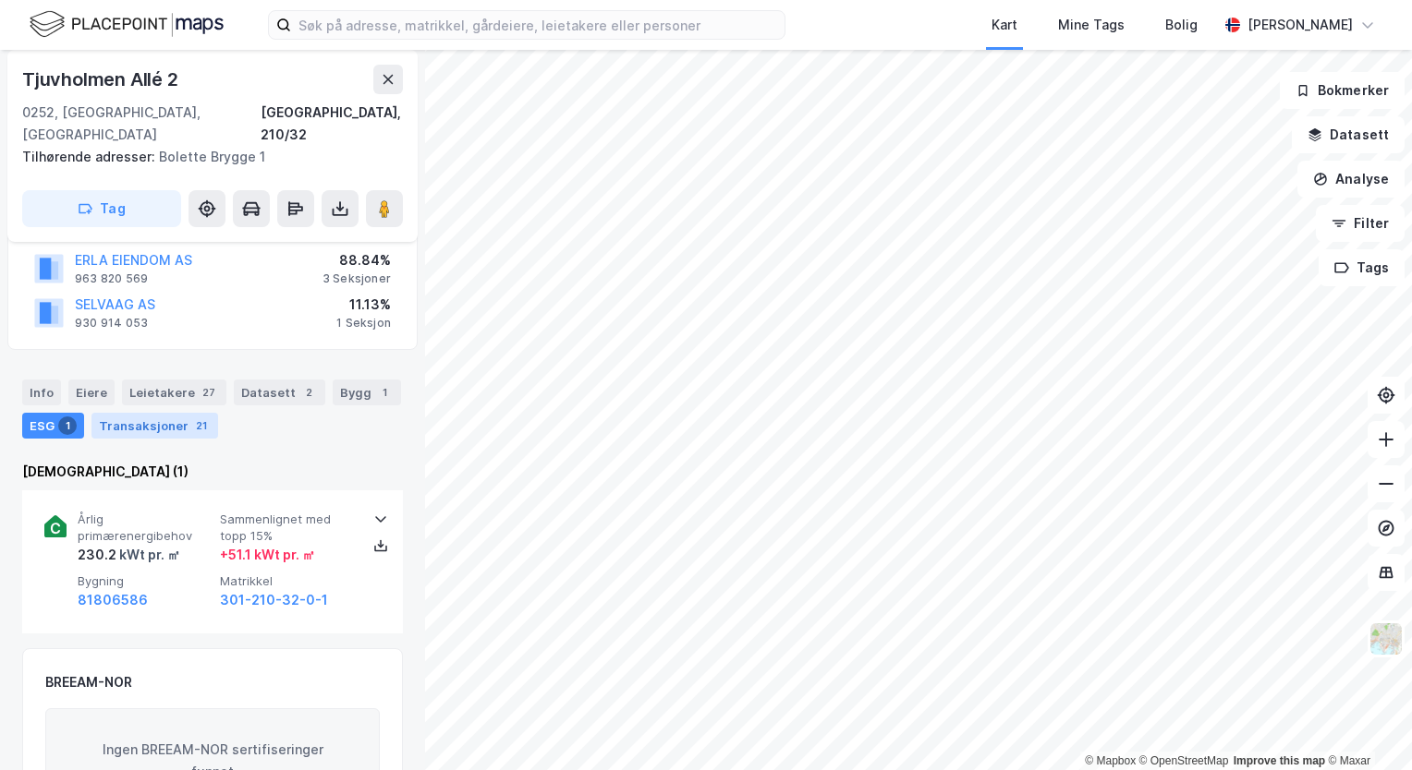
click at [194, 417] on div "21" at bounding box center [201, 426] width 18 height 18
